Goal: Transaction & Acquisition: Purchase product/service

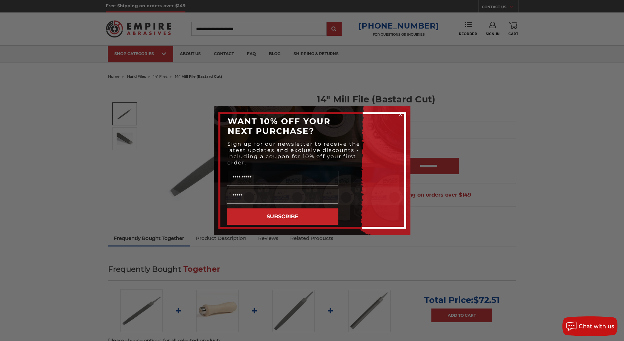
click at [142, 75] on div "Close dialog WANT 10% OFF YOUR NEXT PURCHASE? Sign up for our newsletter to rec…" at bounding box center [312, 170] width 624 height 341
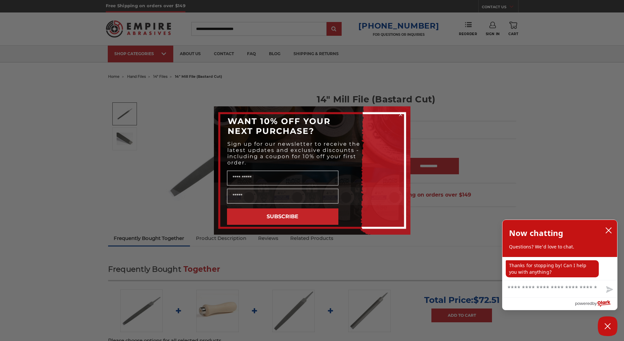
click at [401, 115] on circle "Close dialog" at bounding box center [401, 114] width 6 height 6
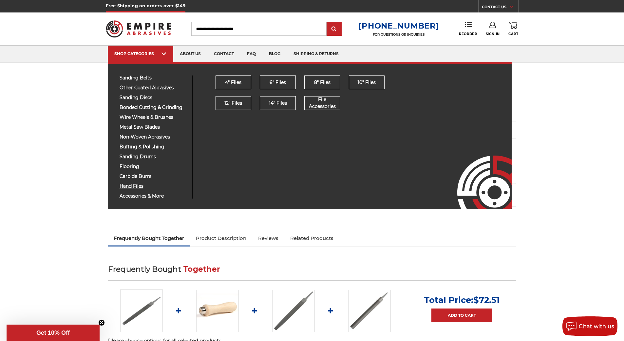
click at [137, 185] on span "hand files" at bounding box center [154, 186] width 68 height 5
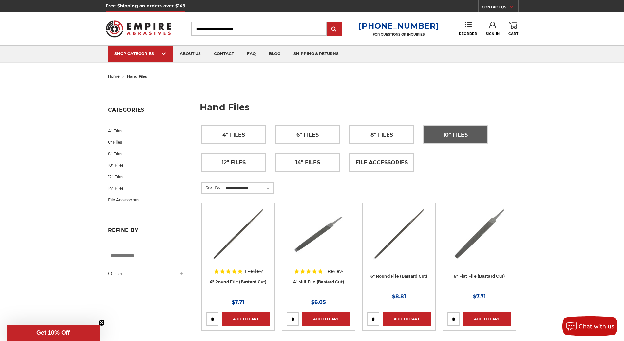
click at [465, 134] on span "10" Files" at bounding box center [456, 134] width 25 height 11
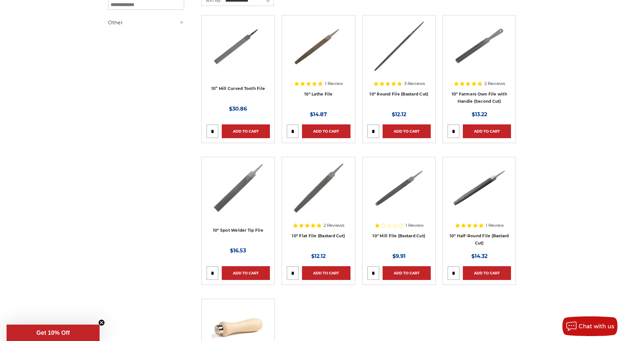
scroll to position [109, 0]
